Goal: Task Accomplishment & Management: Manage account settings

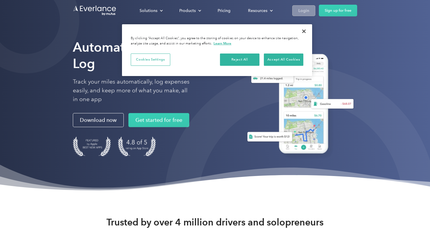
click at [303, 11] on div "Login" at bounding box center [303, 10] width 11 height 7
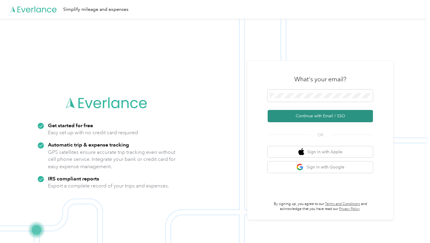
click at [320, 116] on button "Continue with Email / SSO" at bounding box center [319, 116] width 105 height 12
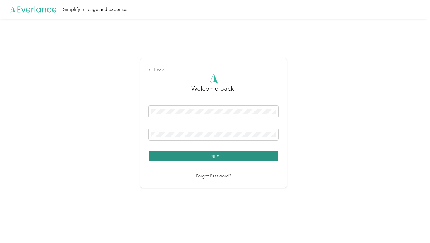
click at [213, 158] on button "Login" at bounding box center [213, 155] width 130 height 10
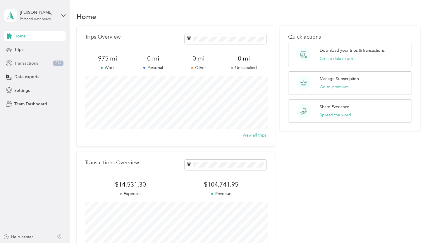
click at [28, 62] on span "Transactions" at bounding box center [26, 63] width 24 height 6
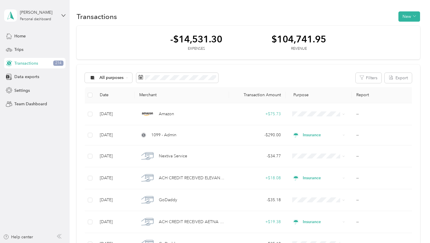
click at [237, 81] on body "[PERSON_NAME] Personal dashboard Home Trips Transactions 214 Data exports Setti…" at bounding box center [213, 121] width 427 height 243
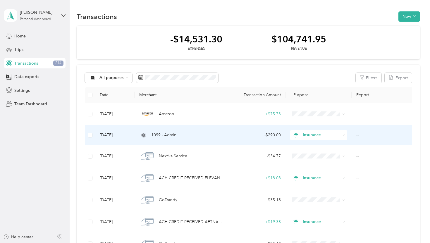
click at [171, 136] on span "1099 - Admin" at bounding box center [163, 135] width 25 height 6
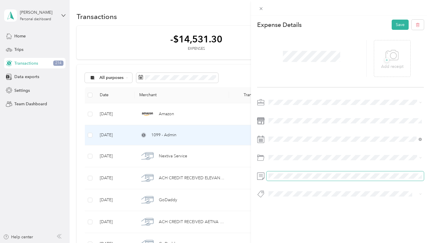
click at [298, 173] on span at bounding box center [344, 175] width 157 height 9
click at [400, 22] on button "Save" at bounding box center [399, 25] width 17 height 10
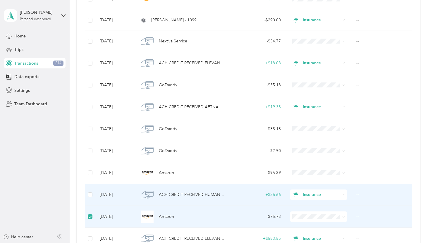
scroll to position [67, 0]
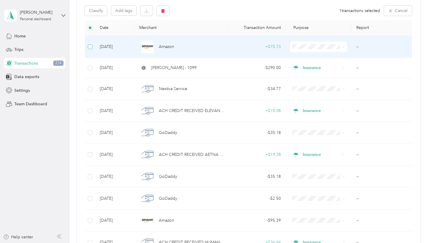
click at [91, 49] on label at bounding box center [90, 47] width 5 height 6
click at [165, 11] on button "button" at bounding box center [163, 11] width 12 height 10
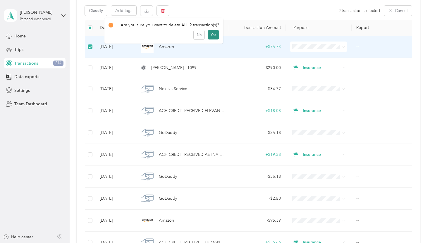
click at [212, 33] on button "Yes" at bounding box center [212, 34] width 11 height 9
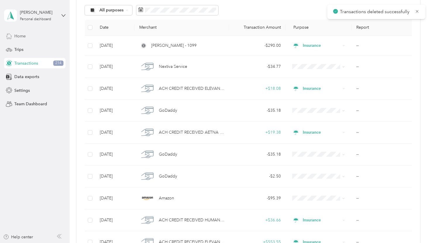
click at [25, 38] on span "Home" at bounding box center [19, 36] width 11 height 6
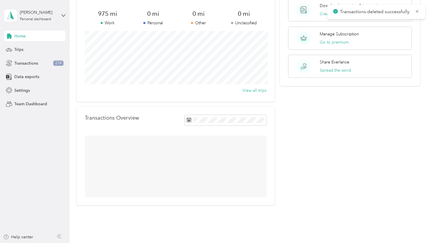
scroll to position [67, 0]
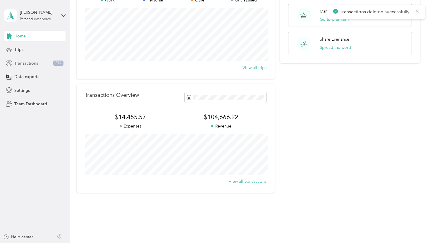
click at [26, 62] on span "Transactions" at bounding box center [26, 63] width 24 height 6
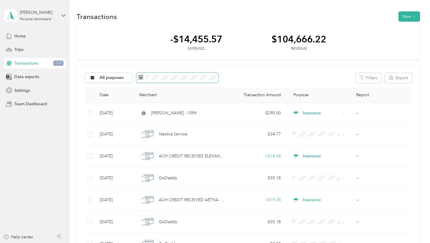
click at [169, 73] on span at bounding box center [177, 78] width 82 height 10
click at [169, 74] on span at bounding box center [177, 78] width 82 height 10
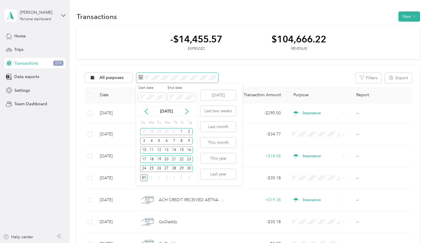
click at [148, 75] on span at bounding box center [177, 78] width 82 height 10
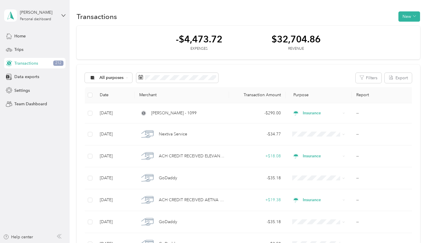
click at [357, 16] on div "Transactions New" at bounding box center [248, 16] width 343 height 12
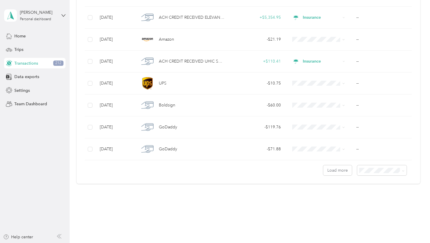
scroll to position [490, 0]
